Goal: Check status: Check status

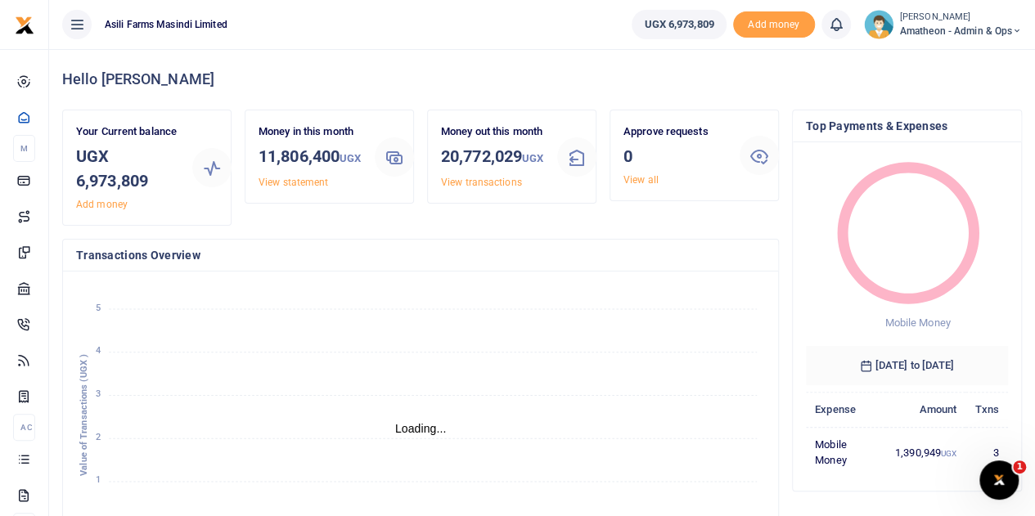
scroll to position [13, 13]
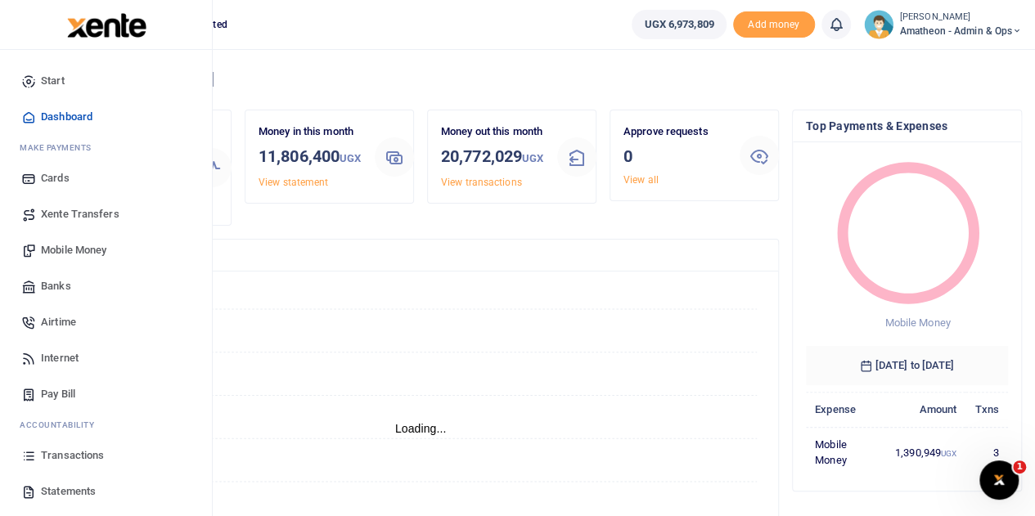
click at [52, 489] on span "Statements" at bounding box center [68, 492] width 55 height 16
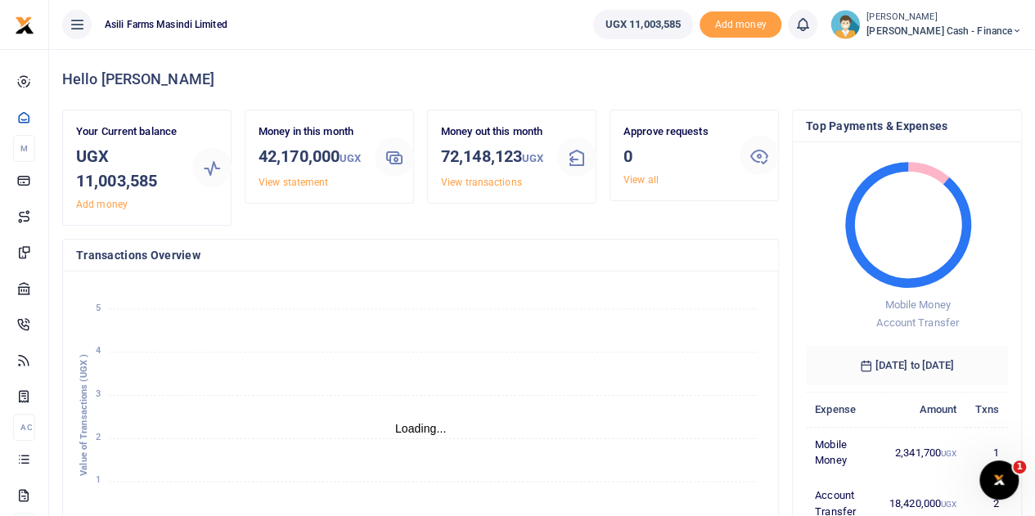
scroll to position [13, 13]
